Goal: Task Accomplishment & Management: Manage account settings

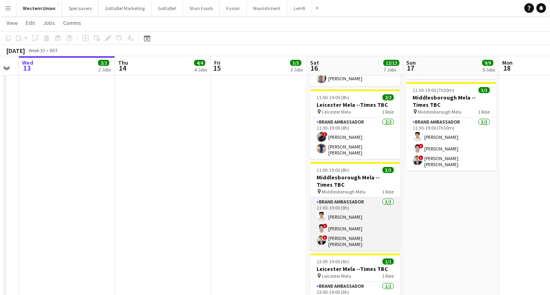
scroll to position [285, 0]
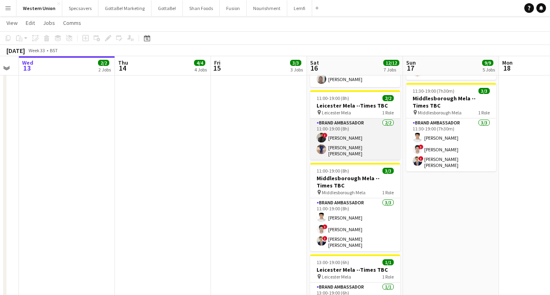
click at [343, 120] on app-card-role "Brand Ambassador [DATE] 11:00-19:00 (8h) ! [PERSON_NAME] [PERSON_NAME] [PERSON_…" at bounding box center [355, 138] width 90 height 41
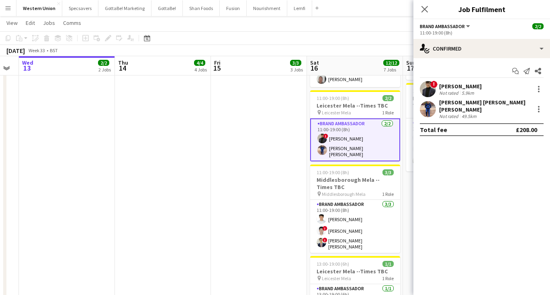
click at [468, 87] on div "[PERSON_NAME]" at bounding box center [460, 86] width 43 height 7
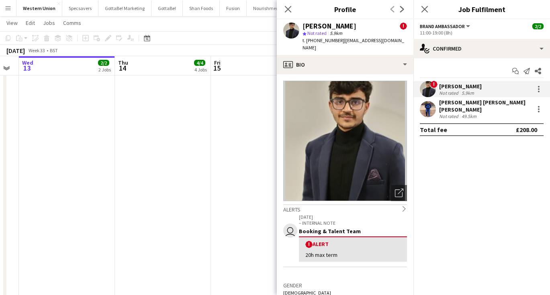
drag, startPoint x: 366, startPoint y: 27, endPoint x: 303, endPoint y: 24, distance: 63.1
click at [303, 24] on div "[PERSON_NAME]" at bounding box center [329, 25] width 54 height 7
copy div "[PERSON_NAME]"
drag, startPoint x: 337, startPoint y: 41, endPoint x: 314, endPoint y: 41, distance: 22.5
click at [314, 41] on span "t. [PHONE_NUMBER]" at bounding box center [323, 40] width 42 height 6
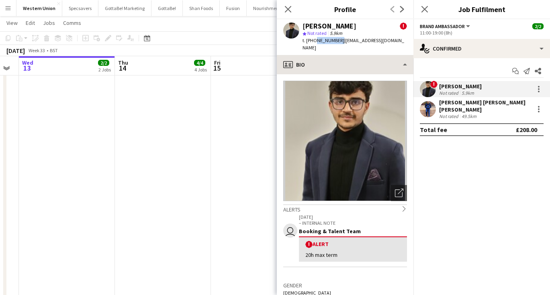
copy span "7767481498"
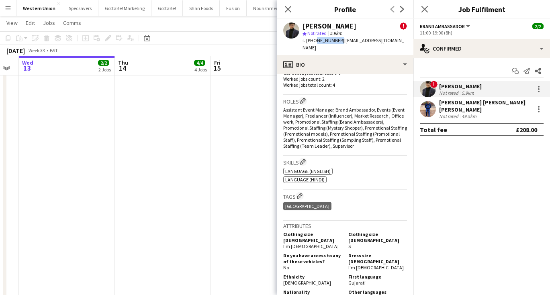
scroll to position [344, 0]
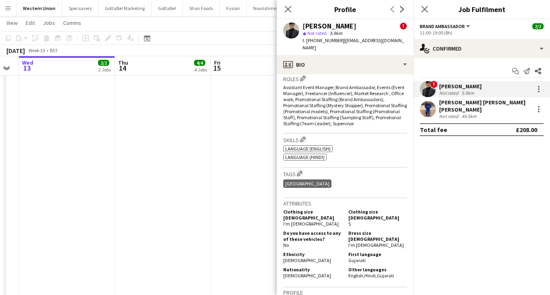
click at [457, 113] on div "Not rated" at bounding box center [449, 116] width 21 height 6
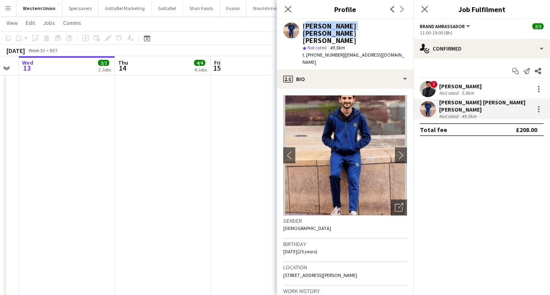
drag, startPoint x: 303, startPoint y: 26, endPoint x: 390, endPoint y: 25, distance: 86.3
click at [390, 25] on div "[PERSON_NAME] [PERSON_NAME] [PERSON_NAME]" at bounding box center [354, 33] width 104 height 22
copy div "[PERSON_NAME] [PERSON_NAME] [PERSON_NAME]"
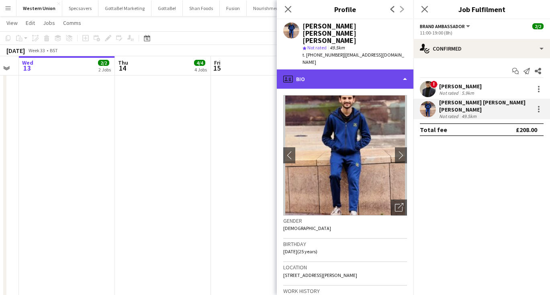
click at [319, 69] on div "profile Bio" at bounding box center [345, 78] width 137 height 19
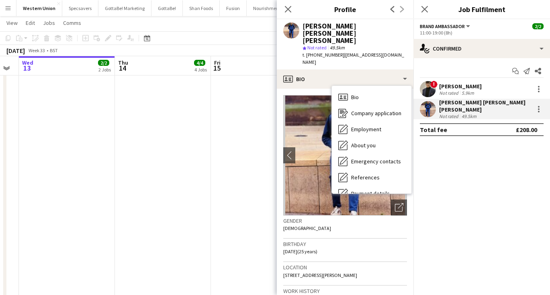
click at [493, 203] on mat-expansion-panel "check Confirmed Start chat Send notification Share ! [PERSON_NAME] Not rated 5.…" at bounding box center [481, 176] width 137 height 237
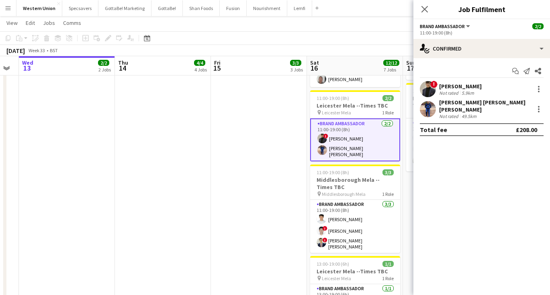
click at [447, 106] on div "[PERSON_NAME] [PERSON_NAME] [PERSON_NAME]" at bounding box center [485, 106] width 92 height 14
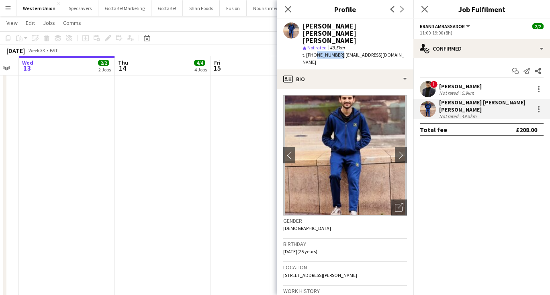
drag, startPoint x: 337, startPoint y: 40, endPoint x: 314, endPoint y: 39, distance: 23.3
click at [314, 52] on span "t. [PHONE_NUMBER]" at bounding box center [323, 55] width 42 height 6
copy span "7450802330"
click at [263, 234] on app-date-cell "10:00-14:00 (4h) 1/1 Middlesbrough Mela --Times TBC pin Middlesbrough Mela 1 Ro…" at bounding box center [259, 75] width 96 height 540
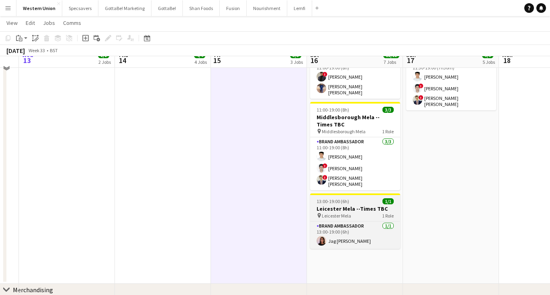
scroll to position [375, 0]
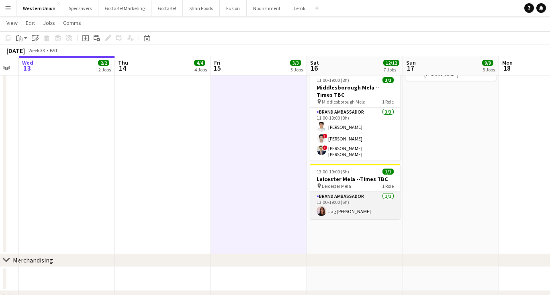
click at [346, 192] on app-card-role "Brand Ambassador [DATE] 13:00-19:00 (6h) Jag [PERSON_NAME]" at bounding box center [355, 205] width 90 height 27
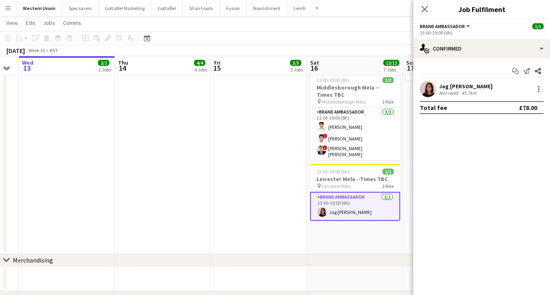
click at [450, 87] on div "Jag [PERSON_NAME]" at bounding box center [465, 86] width 53 height 7
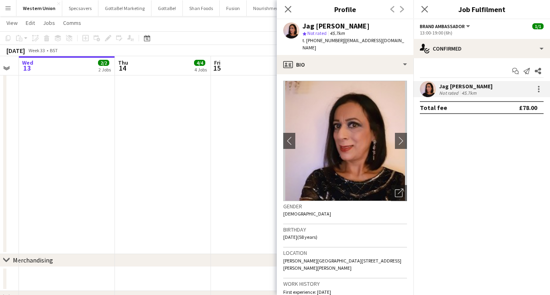
scroll to position [0, 0]
drag, startPoint x: 333, startPoint y: 25, endPoint x: 304, endPoint y: 24, distance: 29.7
click at [304, 24] on div "Jag [PERSON_NAME]" at bounding box center [335, 25] width 67 height 7
copy div "Jag [PERSON_NAME]"
drag, startPoint x: 338, startPoint y: 39, endPoint x: 314, endPoint y: 41, distance: 23.3
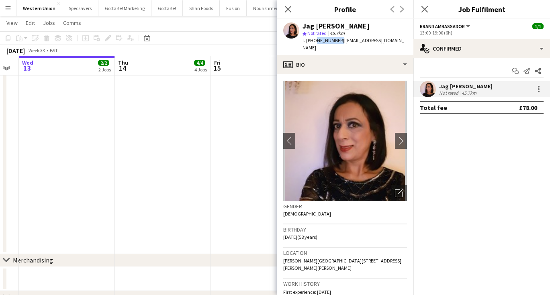
click at [314, 41] on span "t. [PHONE_NUMBER]" at bounding box center [323, 40] width 42 height 6
copy span "7500947219"
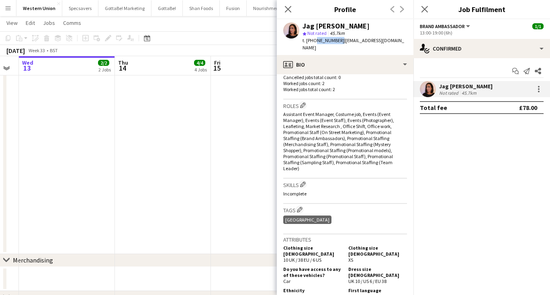
scroll to position [255, 0]
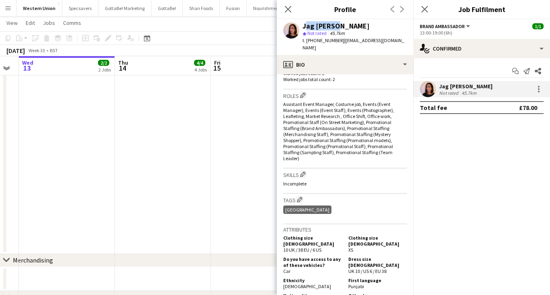
drag, startPoint x: 333, startPoint y: 25, endPoint x: 301, endPoint y: 25, distance: 32.1
click at [301, 25] on div "Jag [PERSON_NAME] star Not rated 45.7km t. [PHONE_NUMBER] | [EMAIL_ADDRESS][DOM…" at bounding box center [345, 37] width 137 height 36
copy div "Jag [PERSON_NAME]"
click at [425, 11] on icon "Close pop-in" at bounding box center [424, 9] width 8 height 8
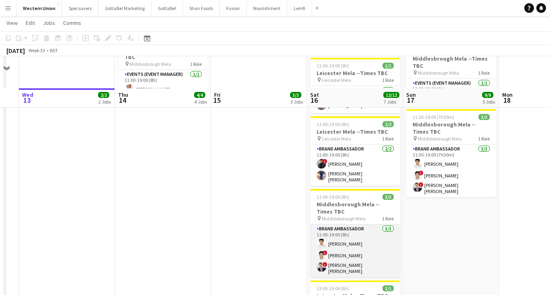
scroll to position [221, 0]
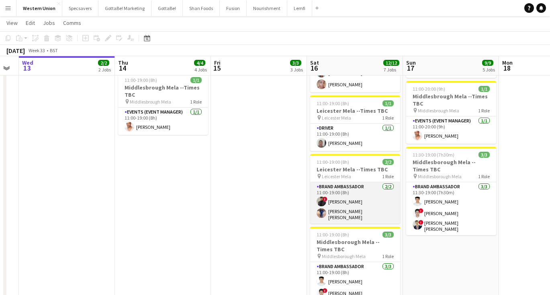
click at [344, 187] on app-card-role "Brand Ambassador [DATE] 11:00-19:00 (8h) ! [PERSON_NAME] [PERSON_NAME] [PERSON_…" at bounding box center [355, 202] width 90 height 41
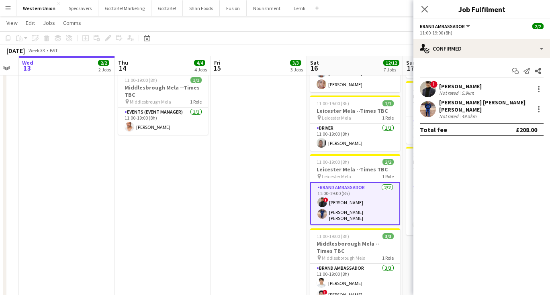
click at [459, 105] on div "[PERSON_NAME] [PERSON_NAME] [PERSON_NAME]" at bounding box center [485, 106] width 92 height 14
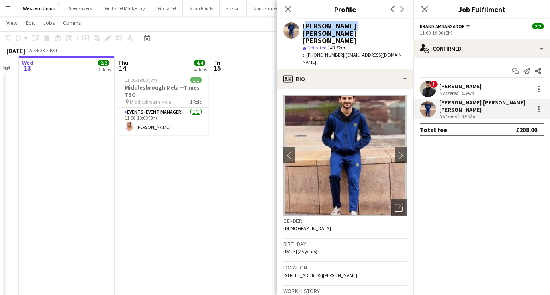
drag, startPoint x: 386, startPoint y: 26, endPoint x: 304, endPoint y: 24, distance: 81.9
click at [304, 24] on div "[PERSON_NAME] [PERSON_NAME] [PERSON_NAME]" at bounding box center [354, 33] width 104 height 22
copy div "[PERSON_NAME] [PERSON_NAME] [PERSON_NAME]"
click at [449, 84] on div "[PERSON_NAME]" at bounding box center [460, 86] width 43 height 7
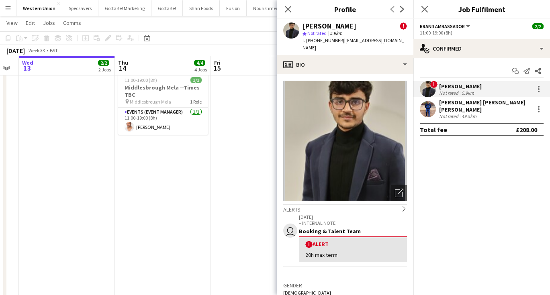
drag, startPoint x: 365, startPoint y: 25, endPoint x: 302, endPoint y: 28, distance: 63.1
click at [302, 28] on div "[PERSON_NAME]" at bounding box center [329, 25] width 54 height 7
copy div "[PERSON_NAME]"
